Goal: Check status: Check status

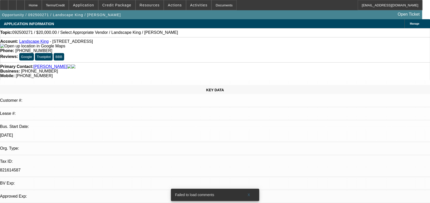
select select "0"
select select "2"
select select "0"
select select "2"
select select "6"
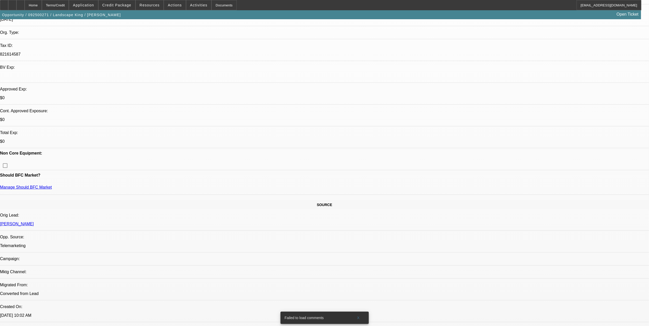
scroll to position [205, 0]
